Goal: Information Seeking & Learning: Learn about a topic

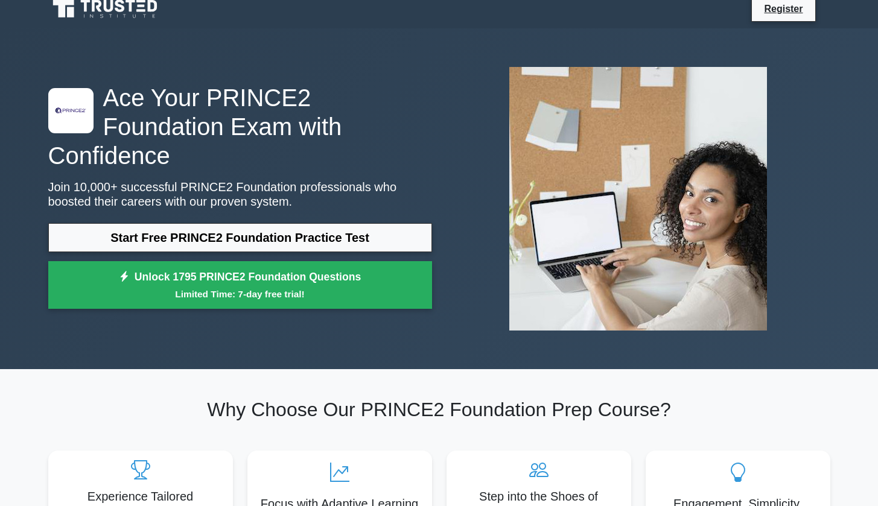
scroll to position [13, 0]
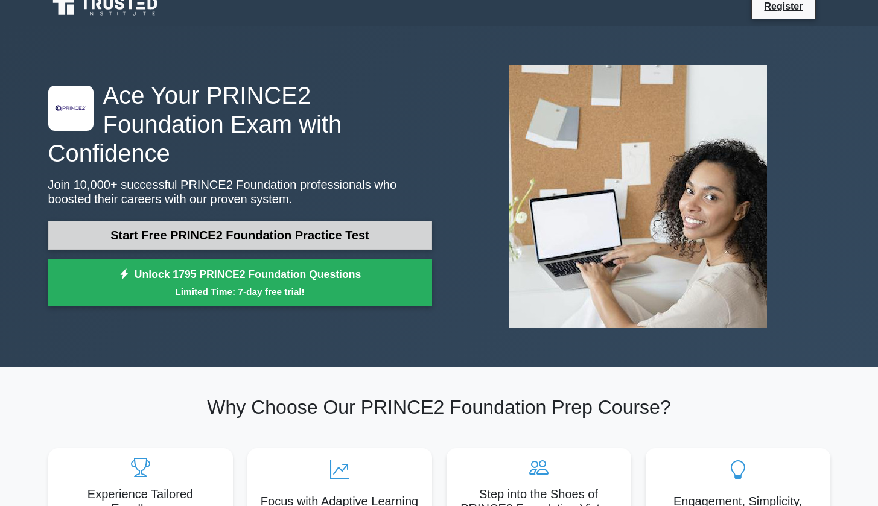
click at [190, 222] on link "Start Free PRINCE2 Foundation Practice Test" at bounding box center [240, 235] width 384 height 29
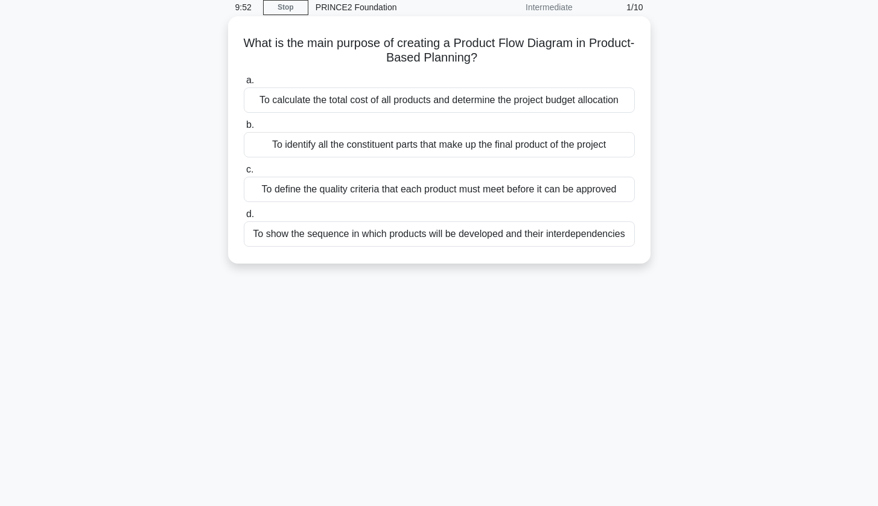
scroll to position [49, 0]
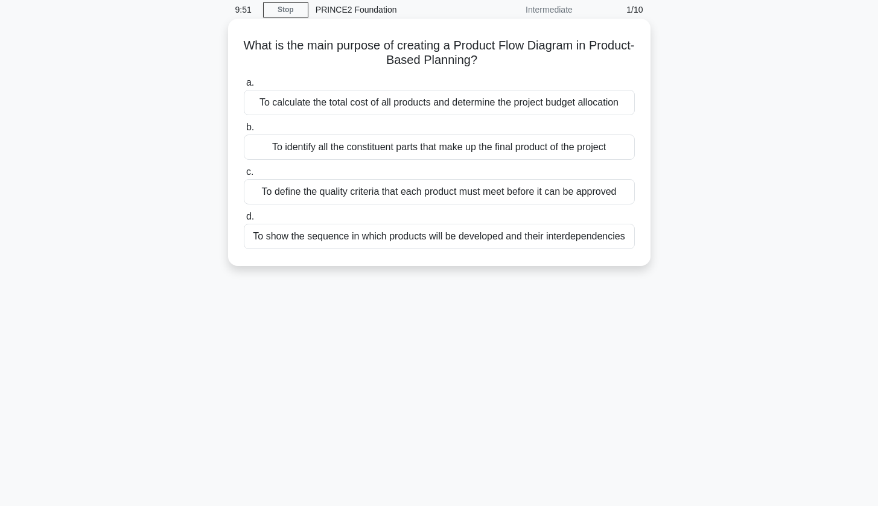
click at [267, 201] on div "To define the quality criteria that each product must meet before it can be app…" at bounding box center [439, 191] width 391 height 25
click at [244, 176] on input "c. To define the quality criteria that each product must meet before it can be …" at bounding box center [244, 172] width 0 height 8
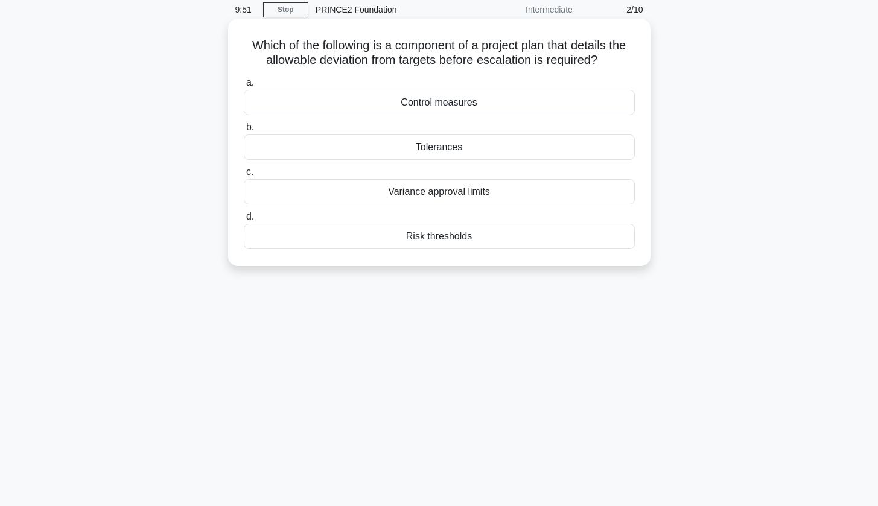
scroll to position [0, 0]
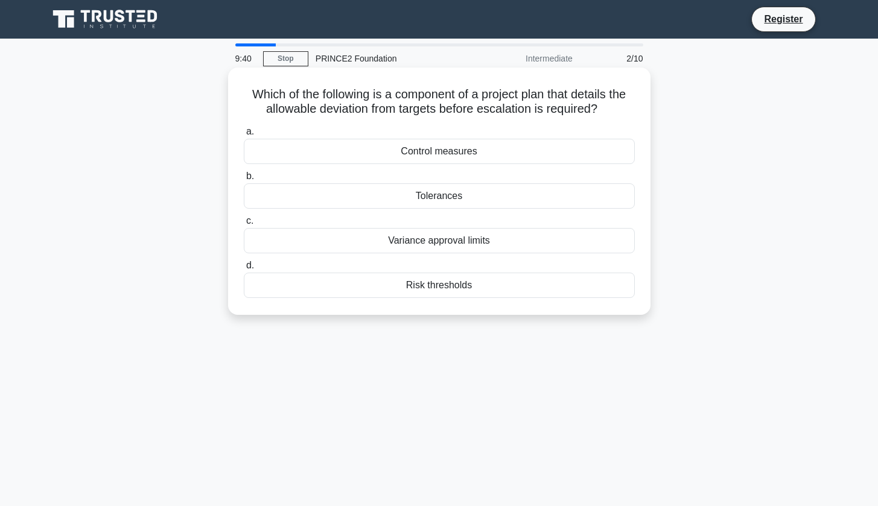
click at [425, 196] on div "Tolerances" at bounding box center [439, 195] width 391 height 25
click at [244, 180] on input "b. Tolerances" at bounding box center [244, 176] width 0 height 8
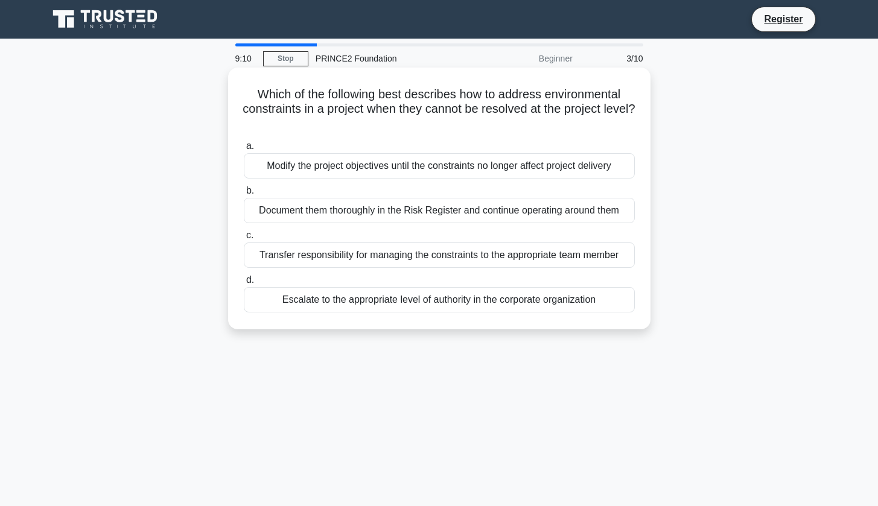
click at [430, 306] on div "Escalate to the appropriate level of authority in the corporate organization" at bounding box center [439, 299] width 391 height 25
click at [244, 284] on input "d. Escalate to the appropriate level of authority in the corporate organization" at bounding box center [244, 280] width 0 height 8
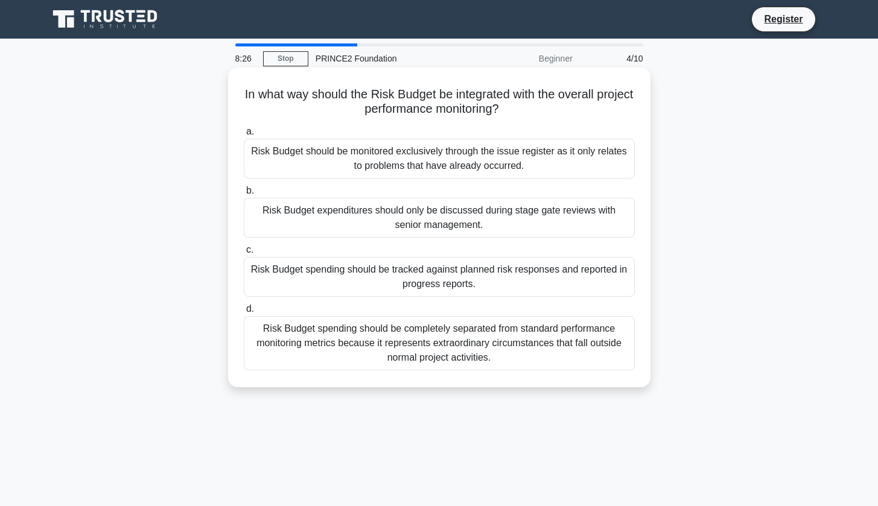
click at [436, 350] on div "Risk Budget spending should be completely separated from standard performance m…" at bounding box center [439, 343] width 391 height 54
click at [244, 313] on input "d. Risk Budget spending should be completely separated from standard performanc…" at bounding box center [244, 309] width 0 height 8
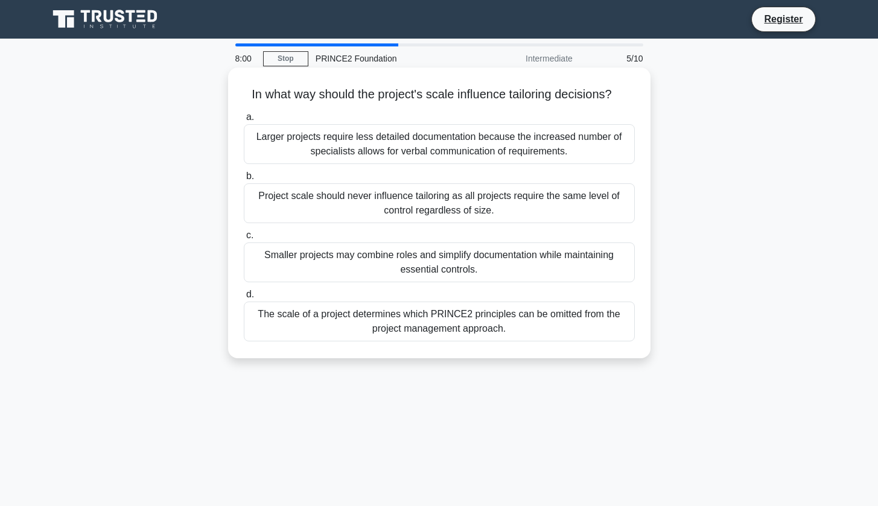
click at [397, 218] on div "Project scale should never influence tailoring as all projects require the same…" at bounding box center [439, 203] width 391 height 40
click at [244, 180] on input "b. Project scale should never influence tailoring as all projects require the s…" at bounding box center [244, 176] width 0 height 8
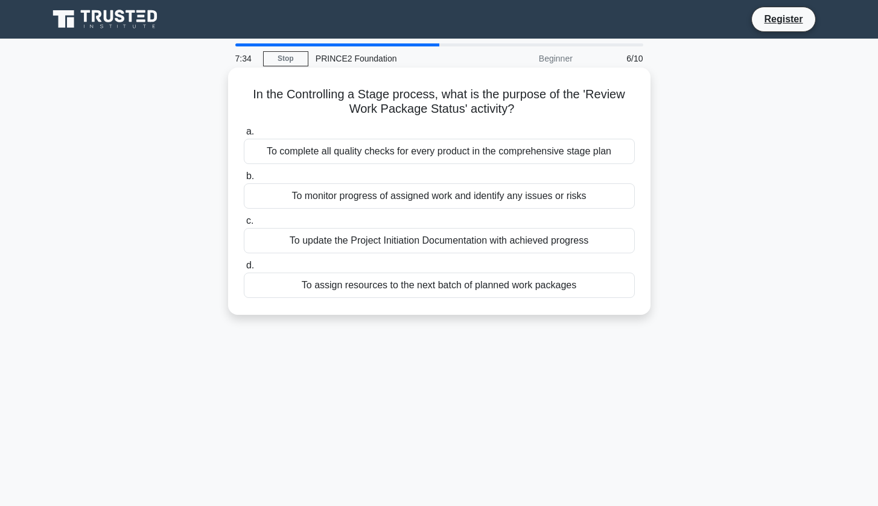
click at [382, 194] on div "To monitor progress of assigned work and identify any issues or risks" at bounding box center [439, 195] width 391 height 25
click at [244, 180] on input "b. To monitor progress of assigned work and identify any issues or risks" at bounding box center [244, 176] width 0 height 8
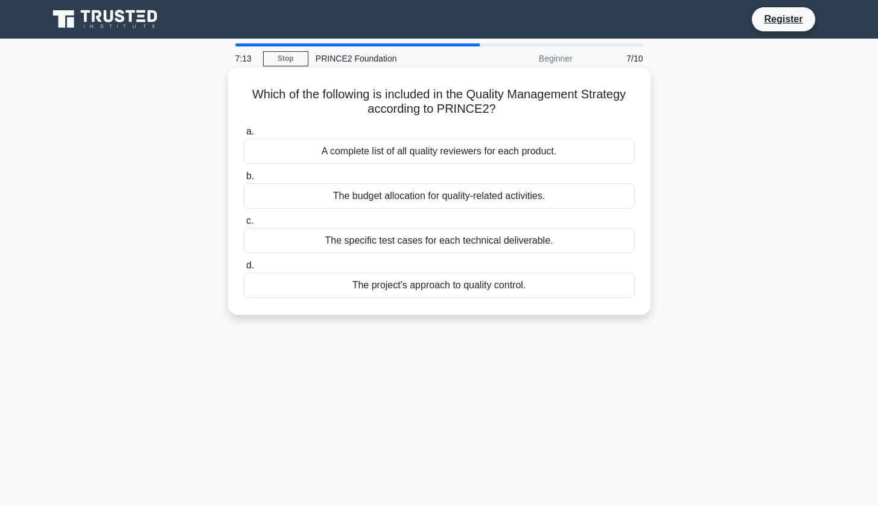
click at [356, 289] on div "The project's approach to quality control." at bounding box center [439, 285] width 391 height 25
click at [244, 270] on input "d. The project's approach to quality control." at bounding box center [244, 266] width 0 height 8
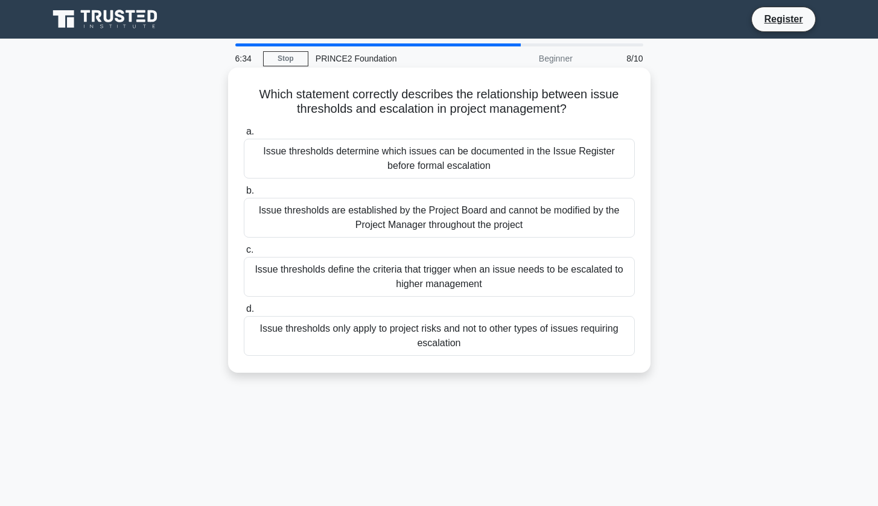
click at [361, 281] on div "Issue thresholds define the criteria that trigger when an issue needs to be esc…" at bounding box center [439, 277] width 391 height 40
click at [244, 254] on input "c. Issue thresholds define the criteria that trigger when an issue needs to be …" at bounding box center [244, 250] width 0 height 8
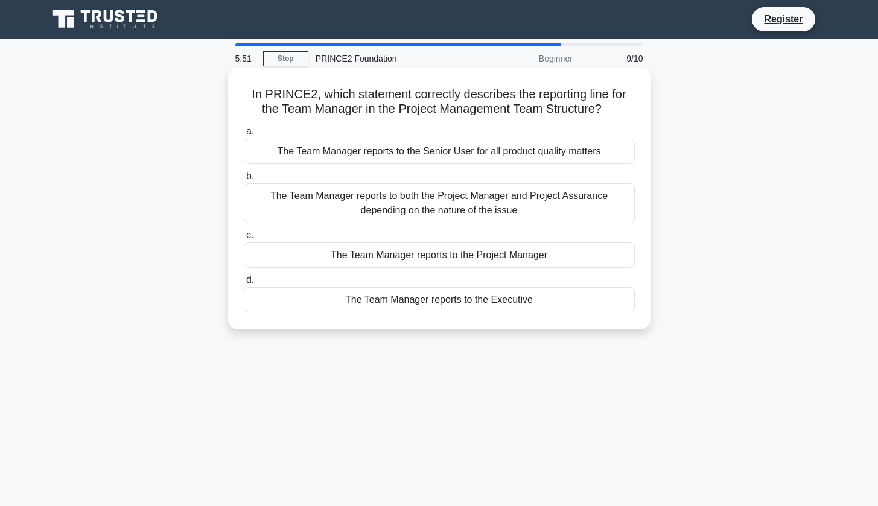
click at [423, 258] on div "The Team Manager reports to the Project Manager" at bounding box center [439, 254] width 391 height 25
click at [244, 239] on input "c. The Team Manager reports to the Project Manager" at bounding box center [244, 236] width 0 height 8
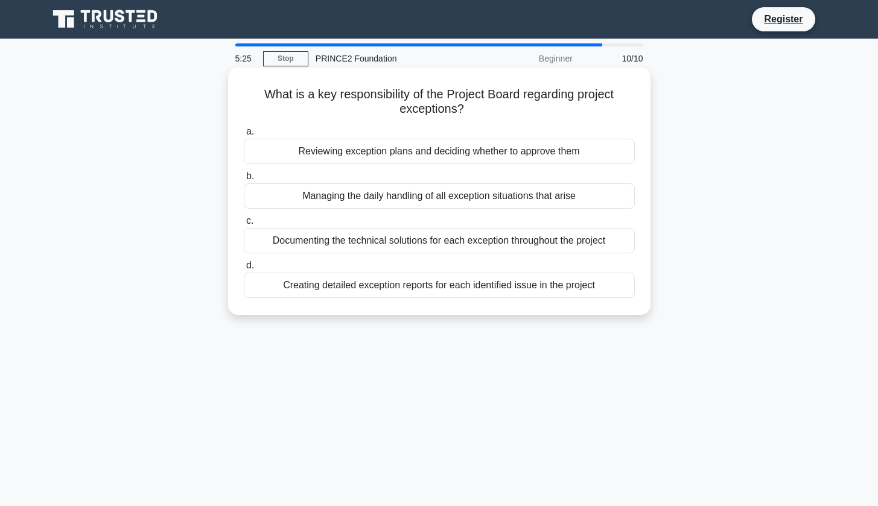
click at [386, 289] on div "Creating detailed exception reports for each identified issue in the project" at bounding box center [439, 285] width 391 height 25
click at [244, 270] on input "d. Creating detailed exception reports for each identified issue in the project" at bounding box center [244, 266] width 0 height 8
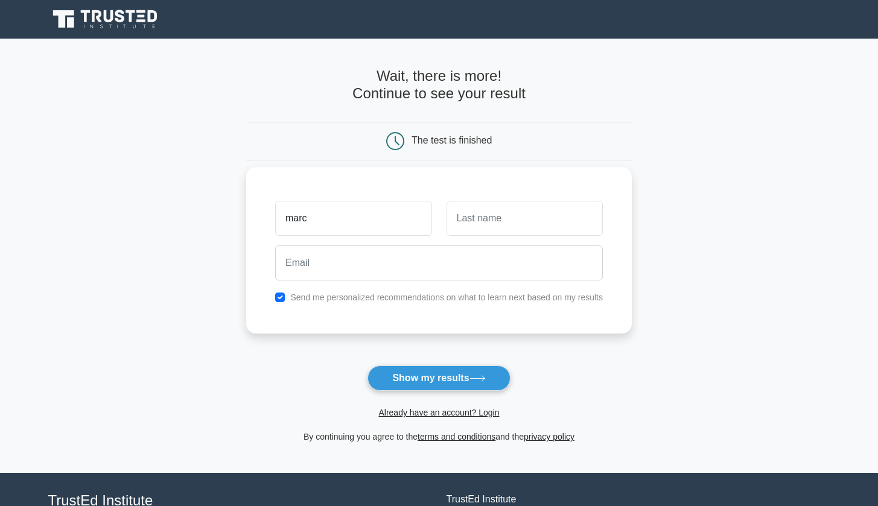
type input "marc"
type input "eigen"
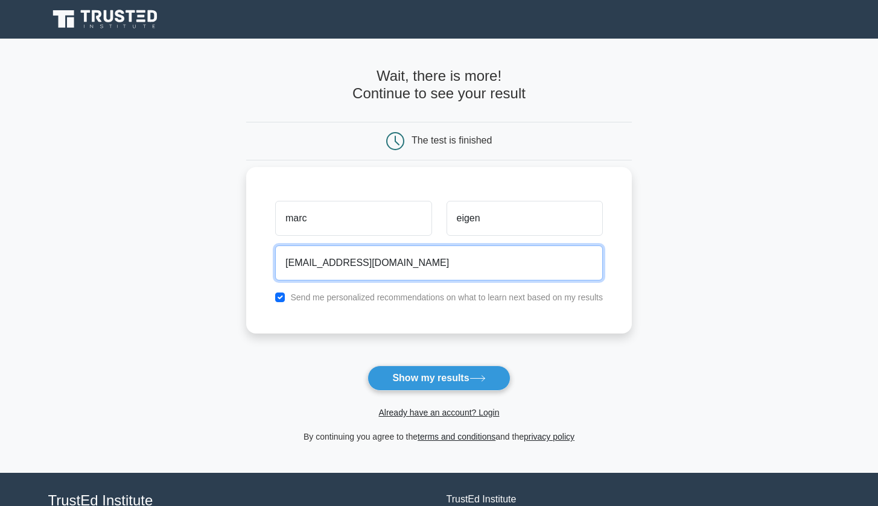
type input "marc.julian.eigen@gmail.com"
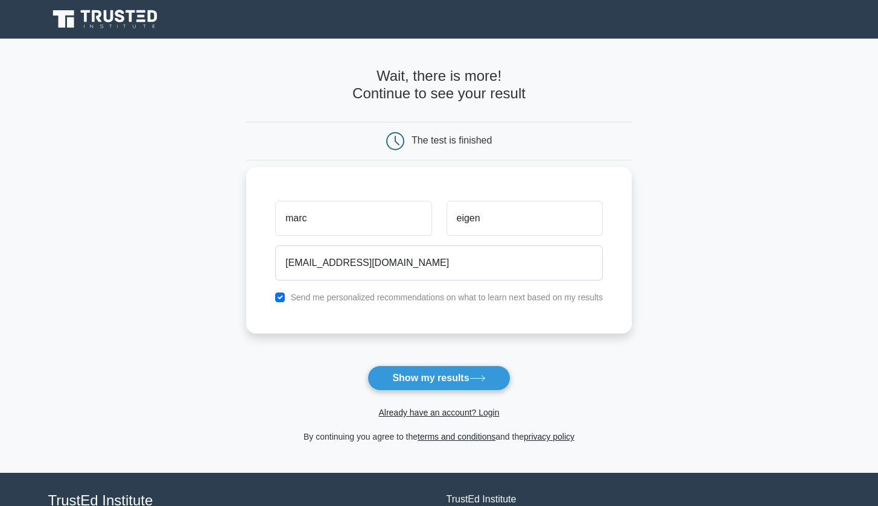
click at [350, 294] on label "Send me personalized recommendations on what to learn next based on my results" at bounding box center [446, 298] width 312 height 10
click at [277, 299] on input "checkbox" at bounding box center [280, 298] width 10 height 10
checkbox input "false"
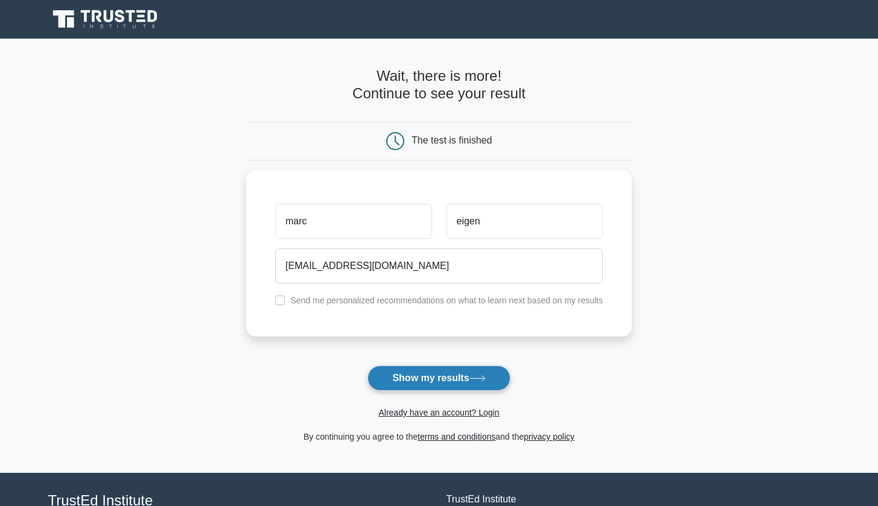
click at [452, 385] on button "Show my results" at bounding box center [438, 377] width 142 height 25
